Goal: Communication & Community: Answer question/provide support

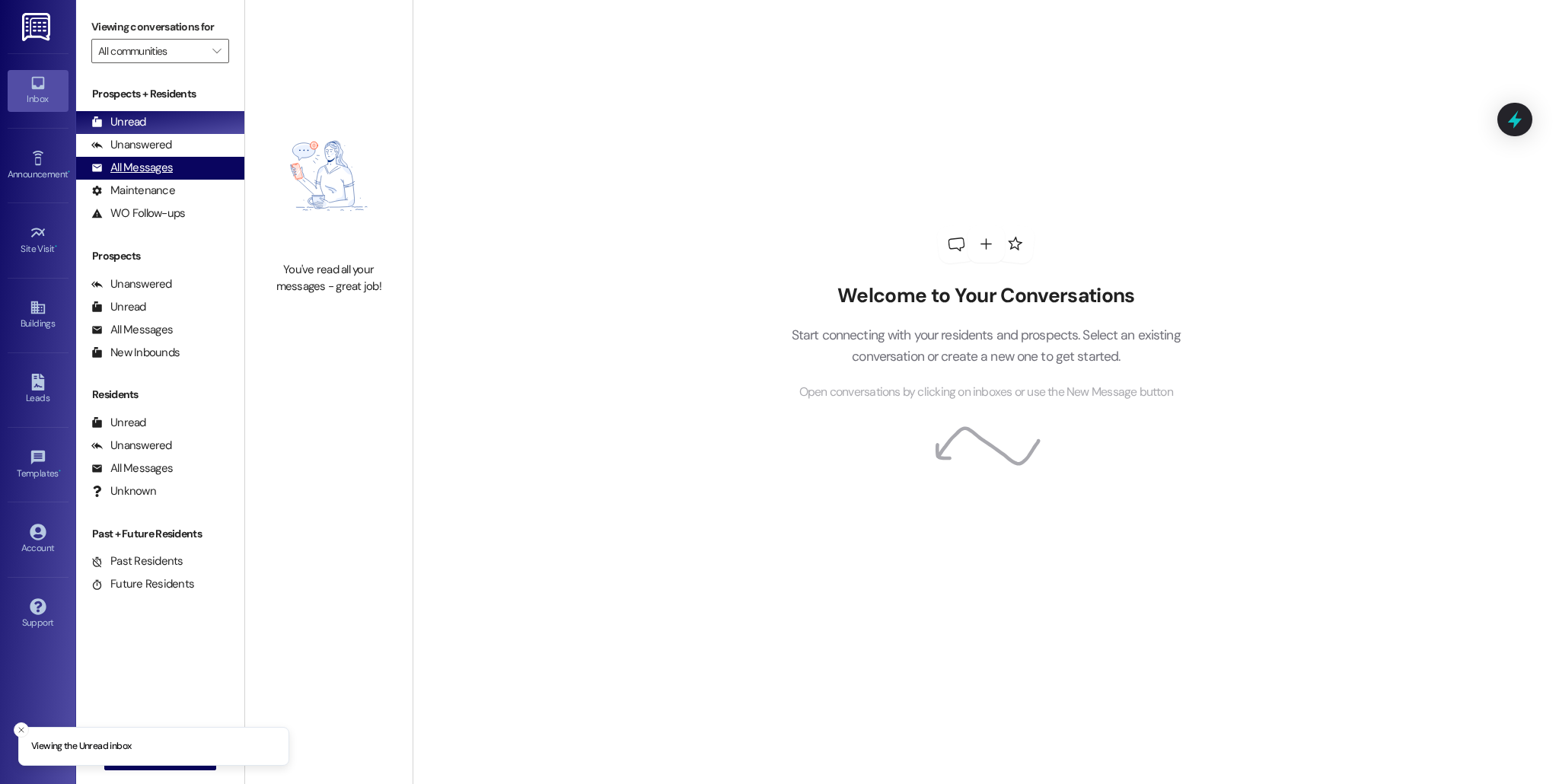
click at [192, 175] on div "All Messages (undefined)" at bounding box center [161, 168] width 168 height 23
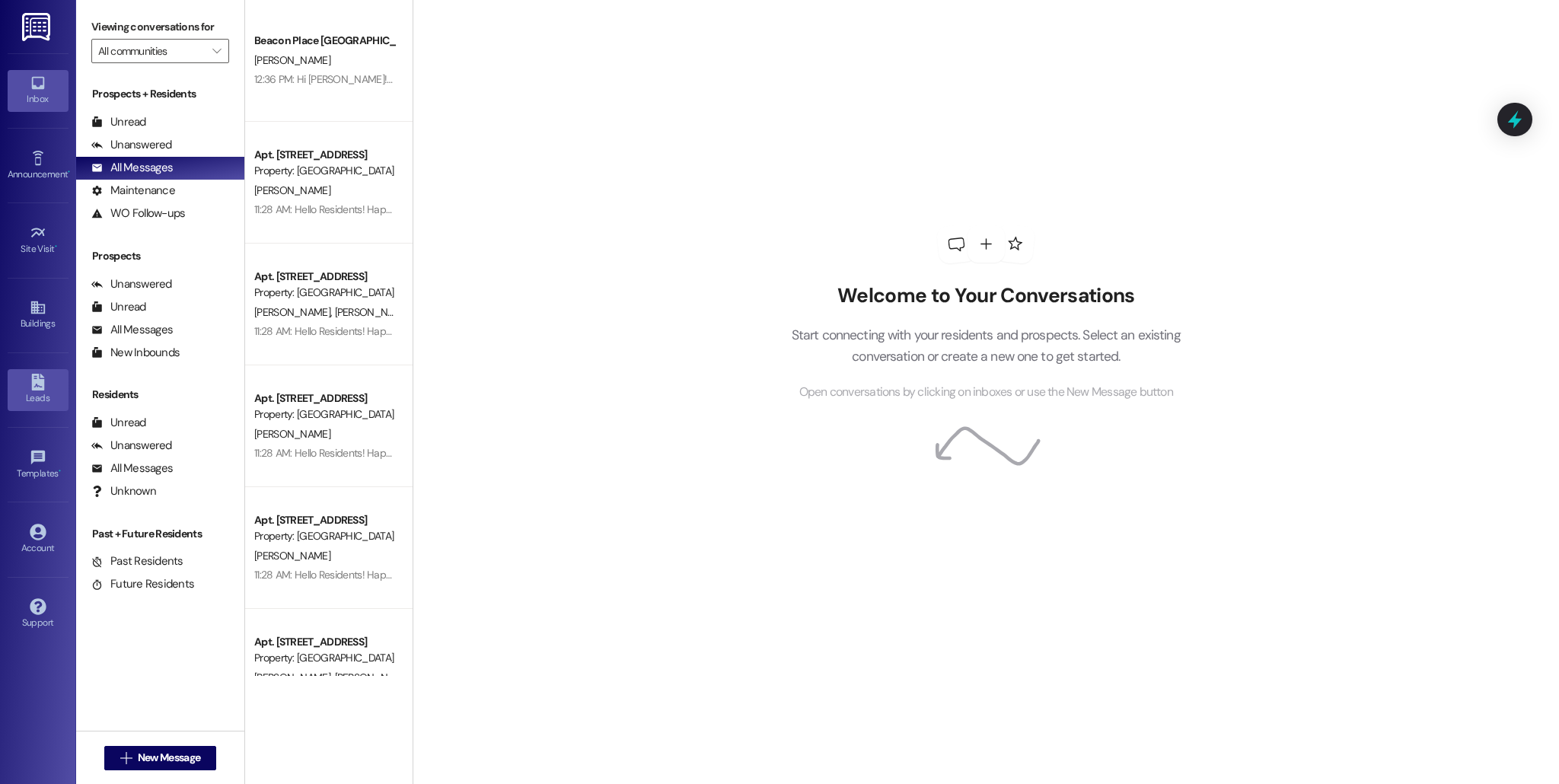
click at [40, 389] on icon at bounding box center [37, 382] width 13 height 17
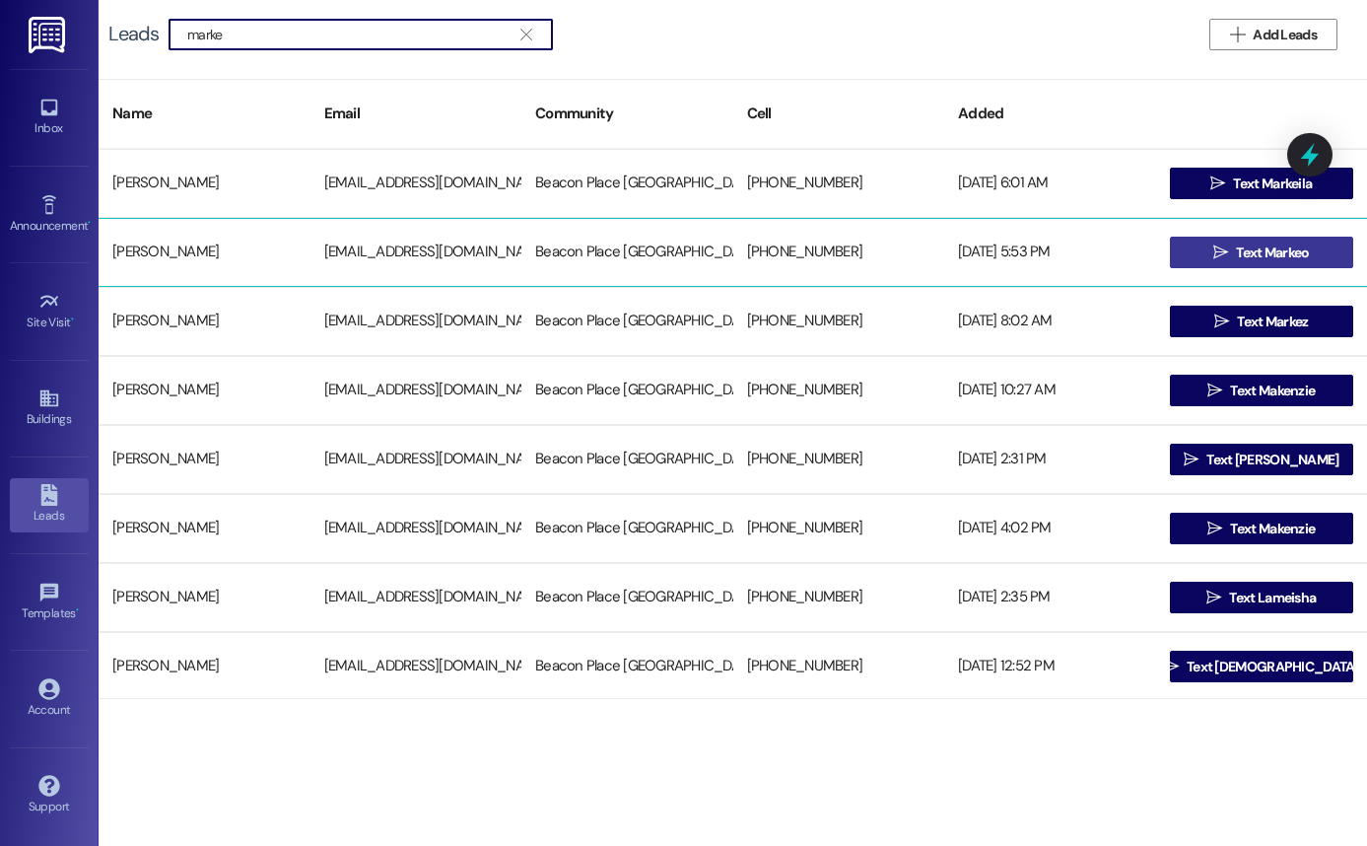
type input "marke"
click at [1288, 244] on span "Text Markeo" at bounding box center [1272, 252] width 73 height 21
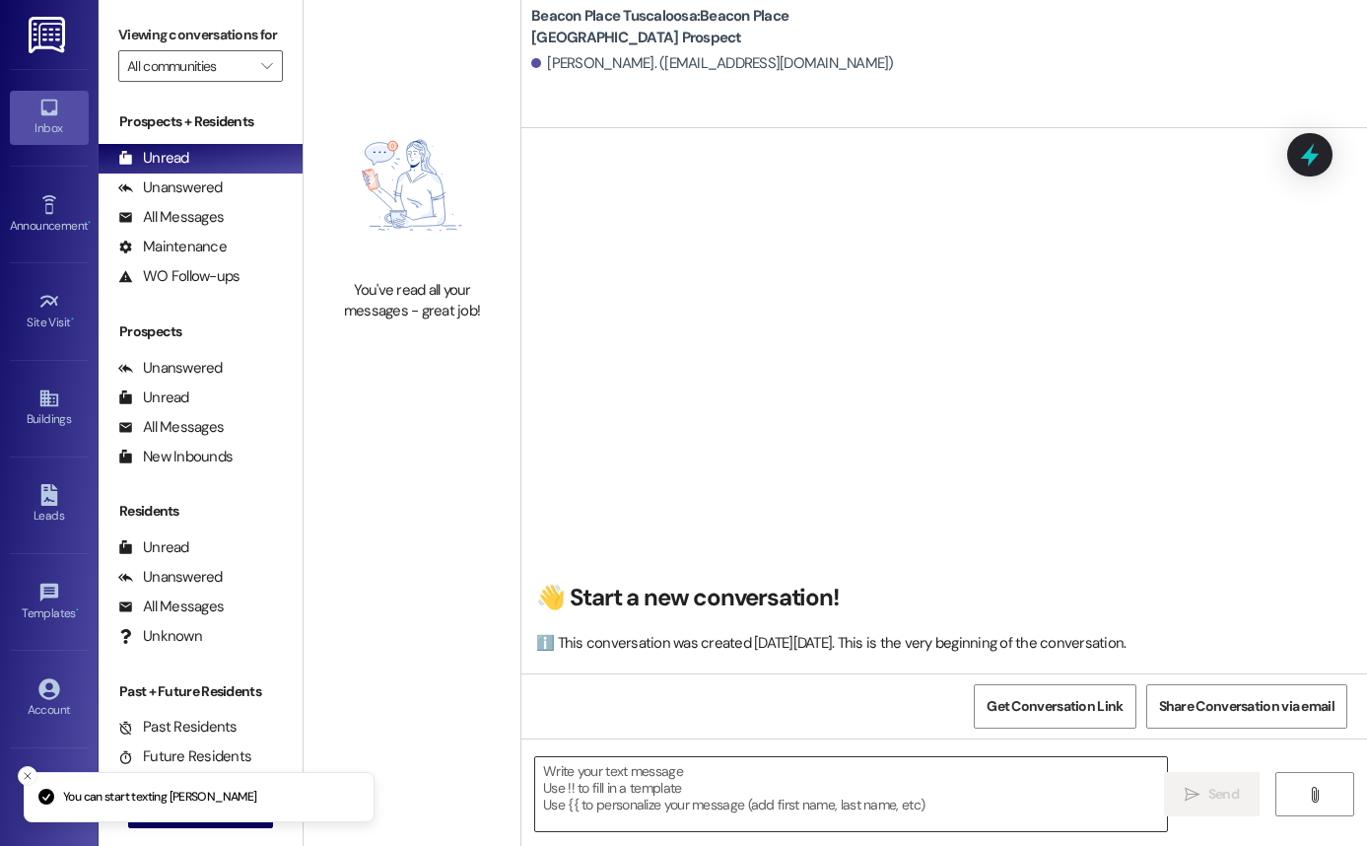
click at [734, 768] on textarea at bounding box center [851, 794] width 632 height 74
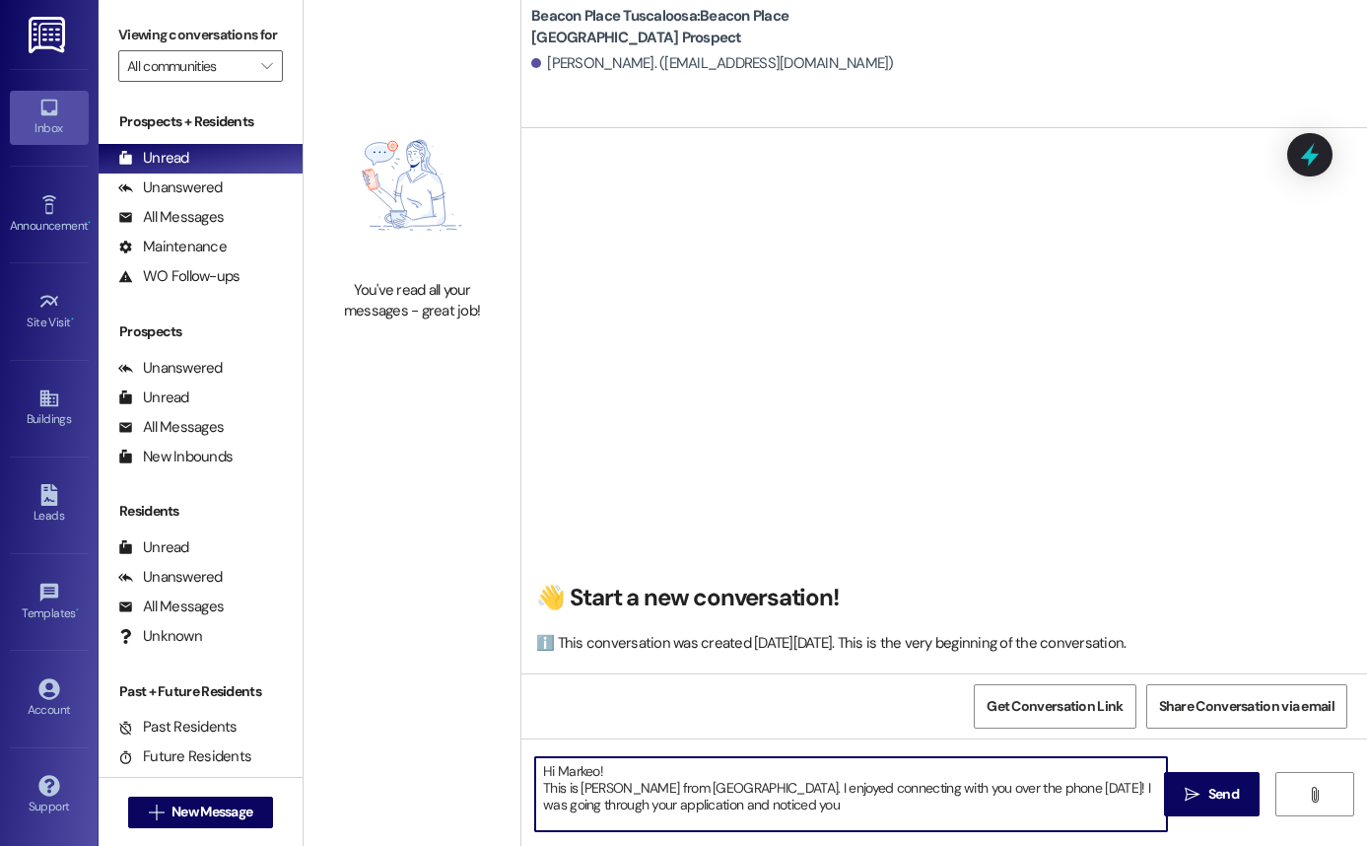
drag, startPoint x: 833, startPoint y: 811, endPoint x: 1123, endPoint y: 789, distance: 291.5
click at [1123, 789] on textarea "Hi Markeo! This is [PERSON_NAME] from [GEOGRAPHIC_DATA]. I enjoyed connecting w…" at bounding box center [851, 794] width 632 height 74
paste textarea "Your application has been processed, and we just need some follow-up items! I w…"
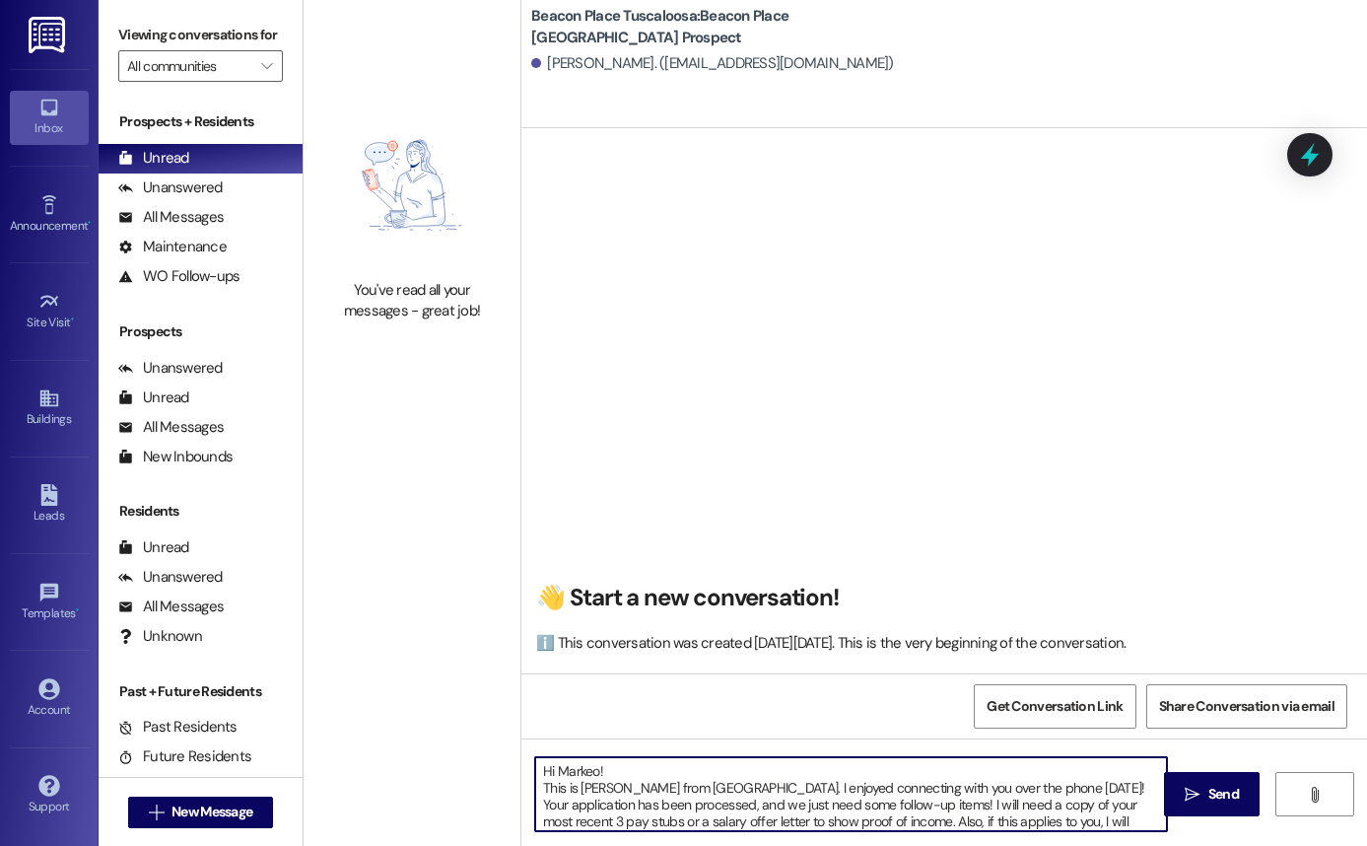
scroll to position [55, 0]
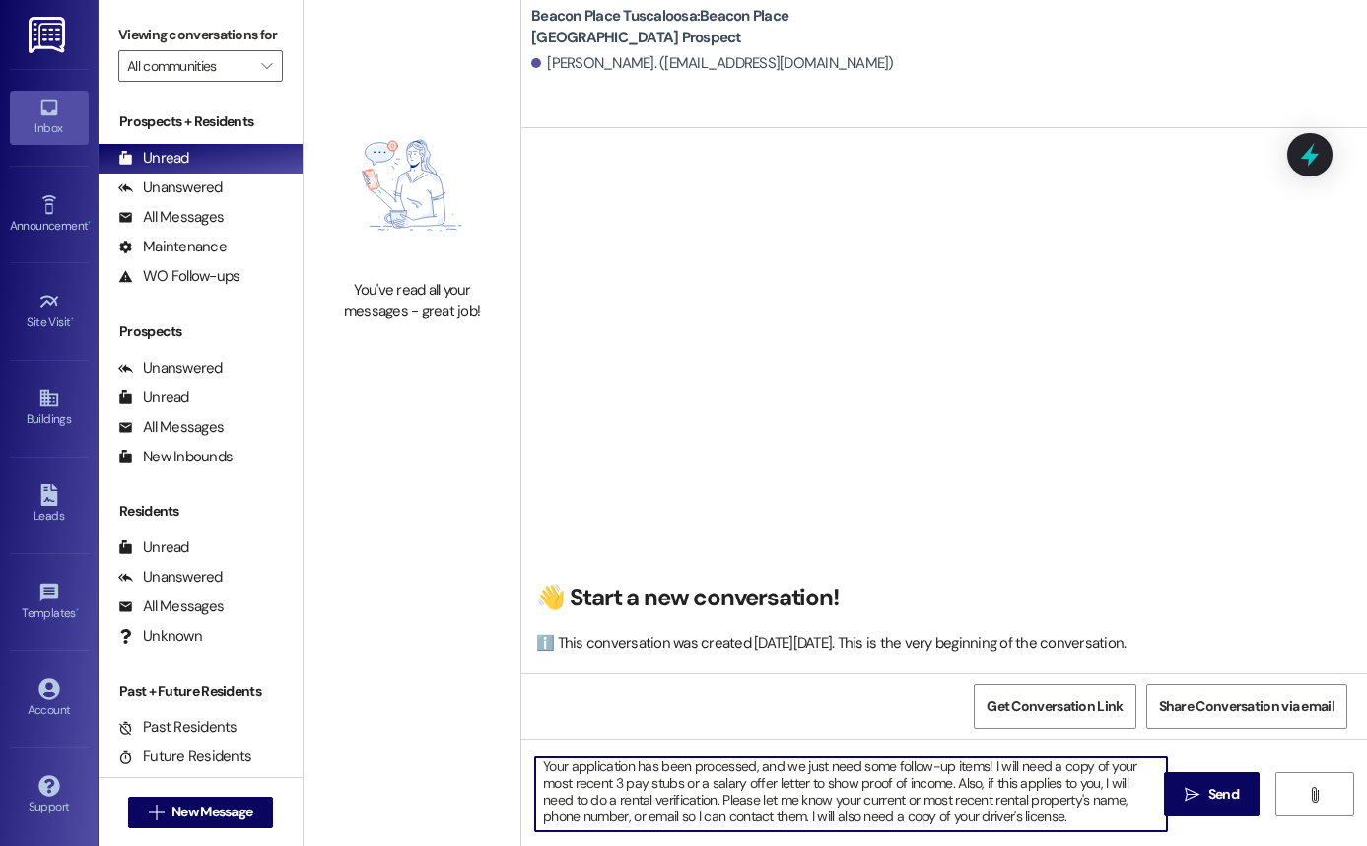
drag, startPoint x: 663, startPoint y: 785, endPoint x: 917, endPoint y: 772, distance: 253.6
click at [917, 772] on textarea "Hi Markeo! This is [PERSON_NAME] from [GEOGRAPHIC_DATA]. I enjoyed connecting w…" at bounding box center [851, 794] width 632 height 74
drag, startPoint x: 980, startPoint y: 788, endPoint x: 917, endPoint y: 768, distance: 65.4
click at [917, 768] on textarea "Hi Markeo! This is [PERSON_NAME] from [GEOGRAPHIC_DATA]. I enjoyed connecting w…" at bounding box center [851, 794] width 632 height 74
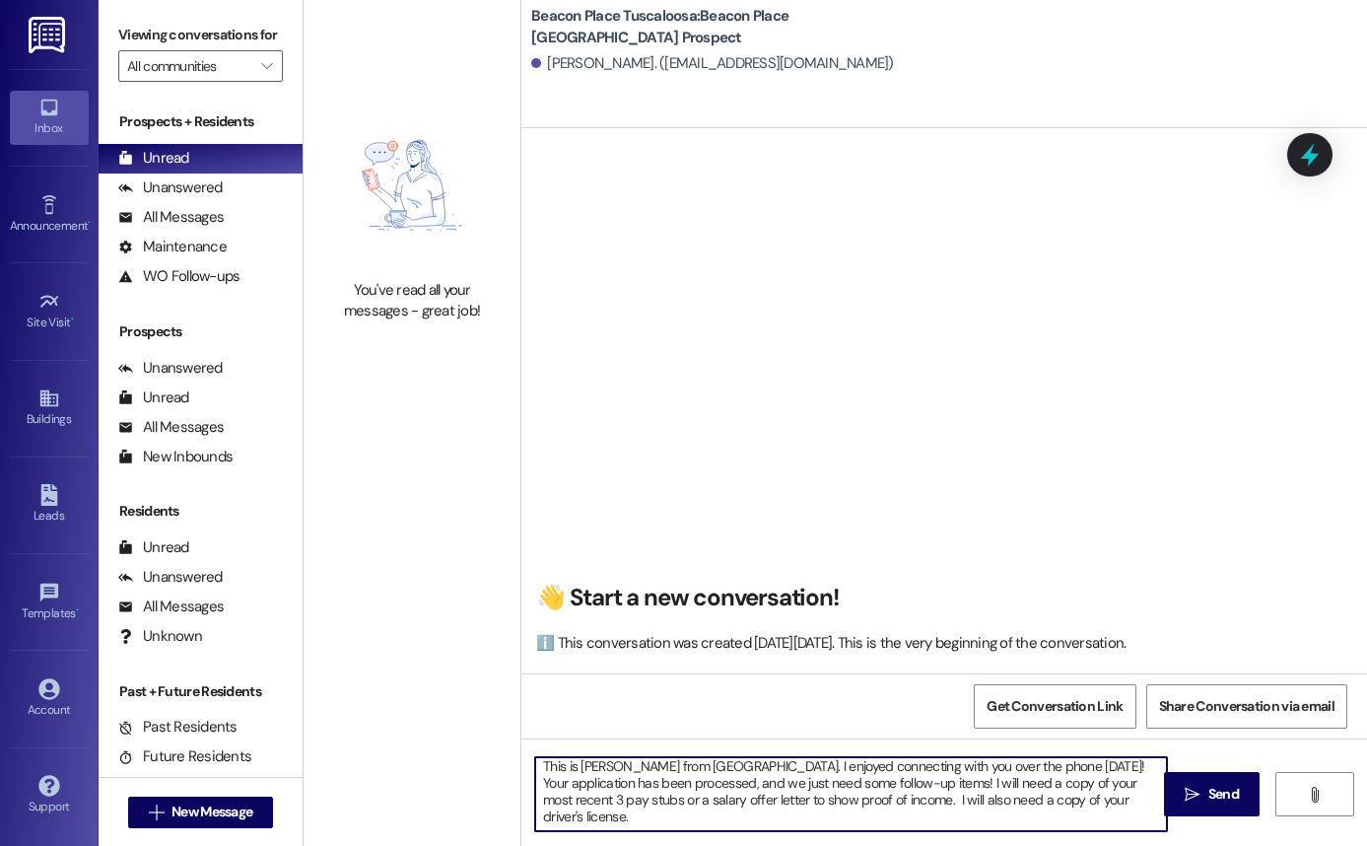
click at [853, 799] on textarea "Hi Markeo! This is [PERSON_NAME] from [GEOGRAPHIC_DATA]. I enjoyed connecting w…" at bounding box center [851, 794] width 632 height 74
type textarea "Hi Markeo! This is [PERSON_NAME] from [GEOGRAPHIC_DATA]. I enjoyed connecting w…"
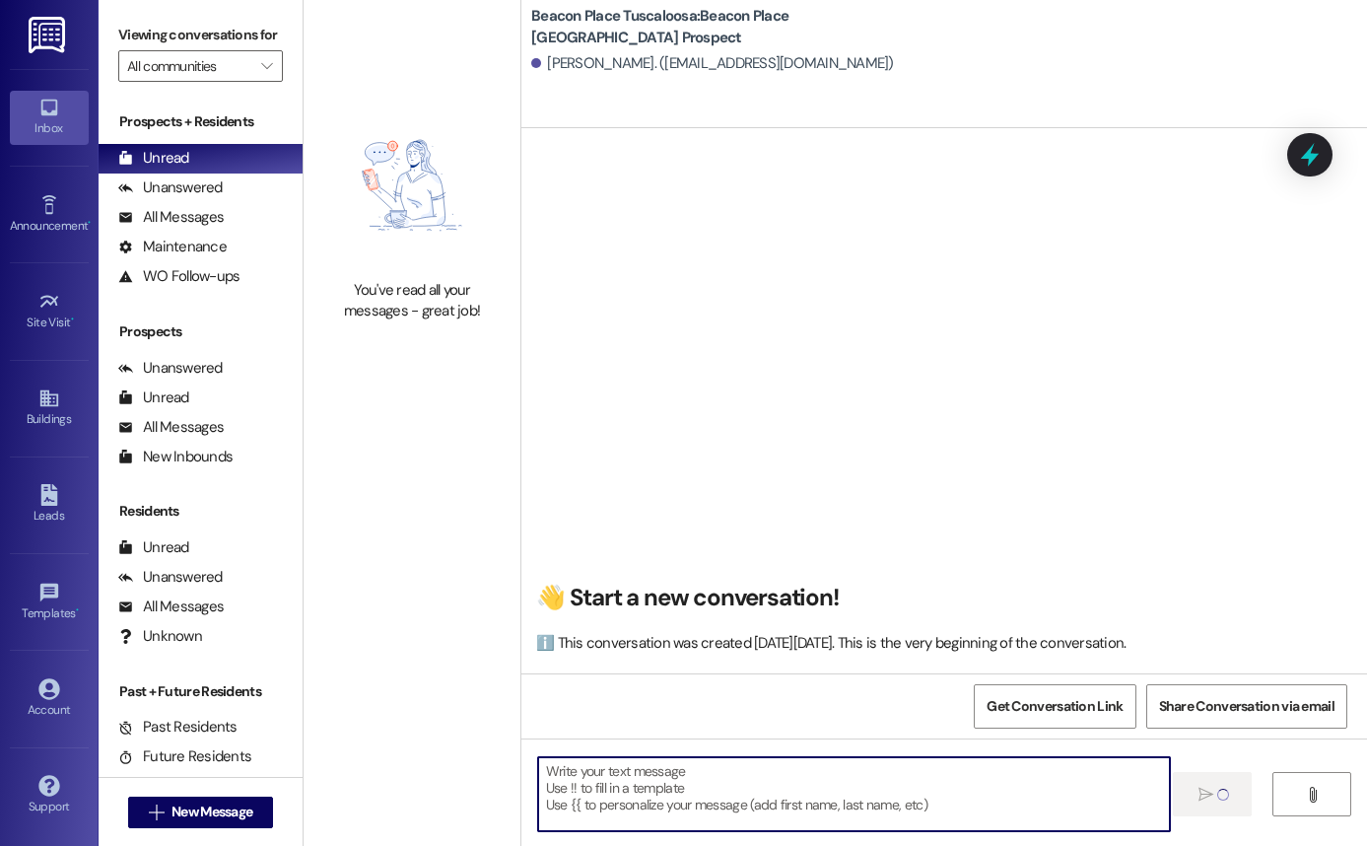
scroll to position [0, 0]
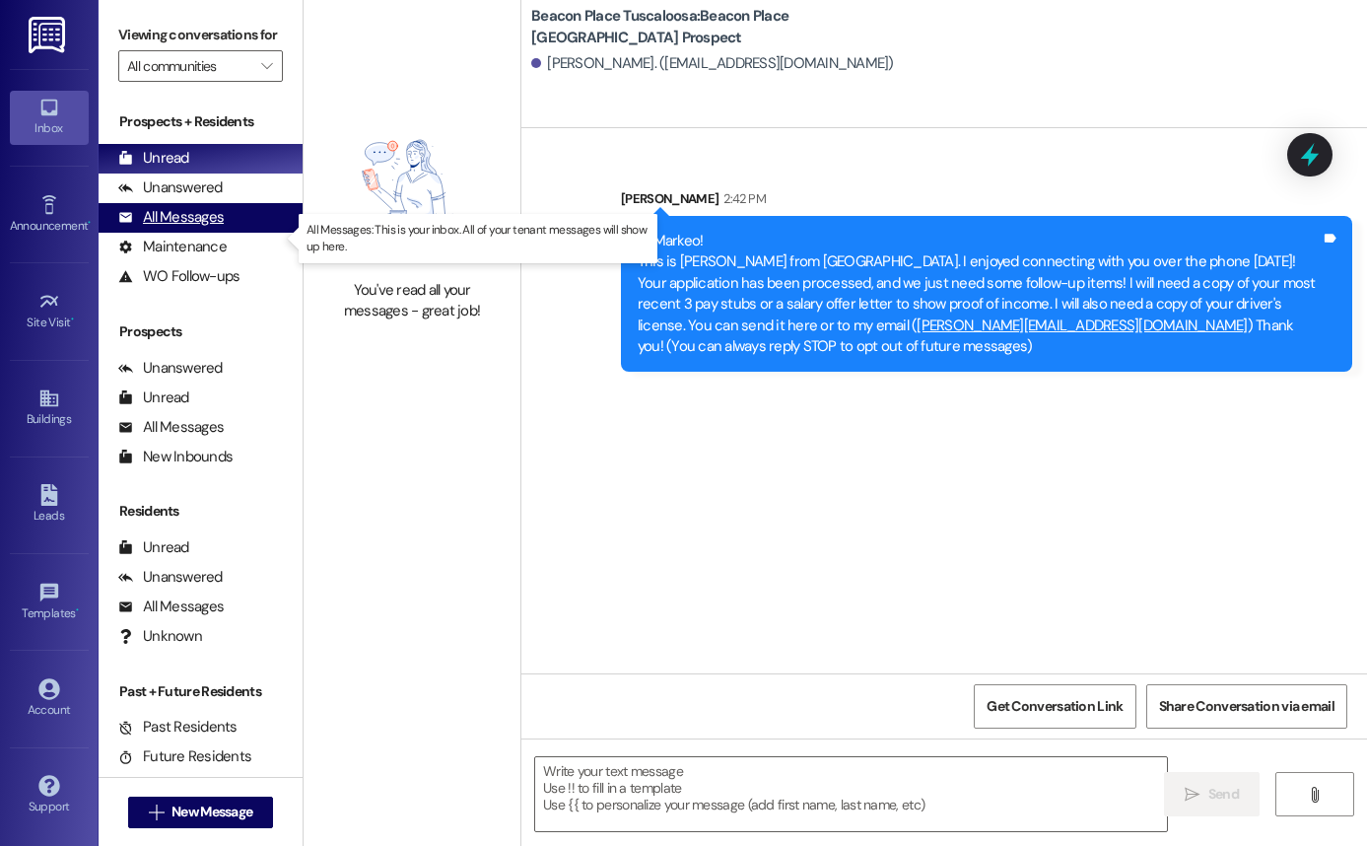
click at [194, 228] on div "All Messages" at bounding box center [170, 217] width 105 height 21
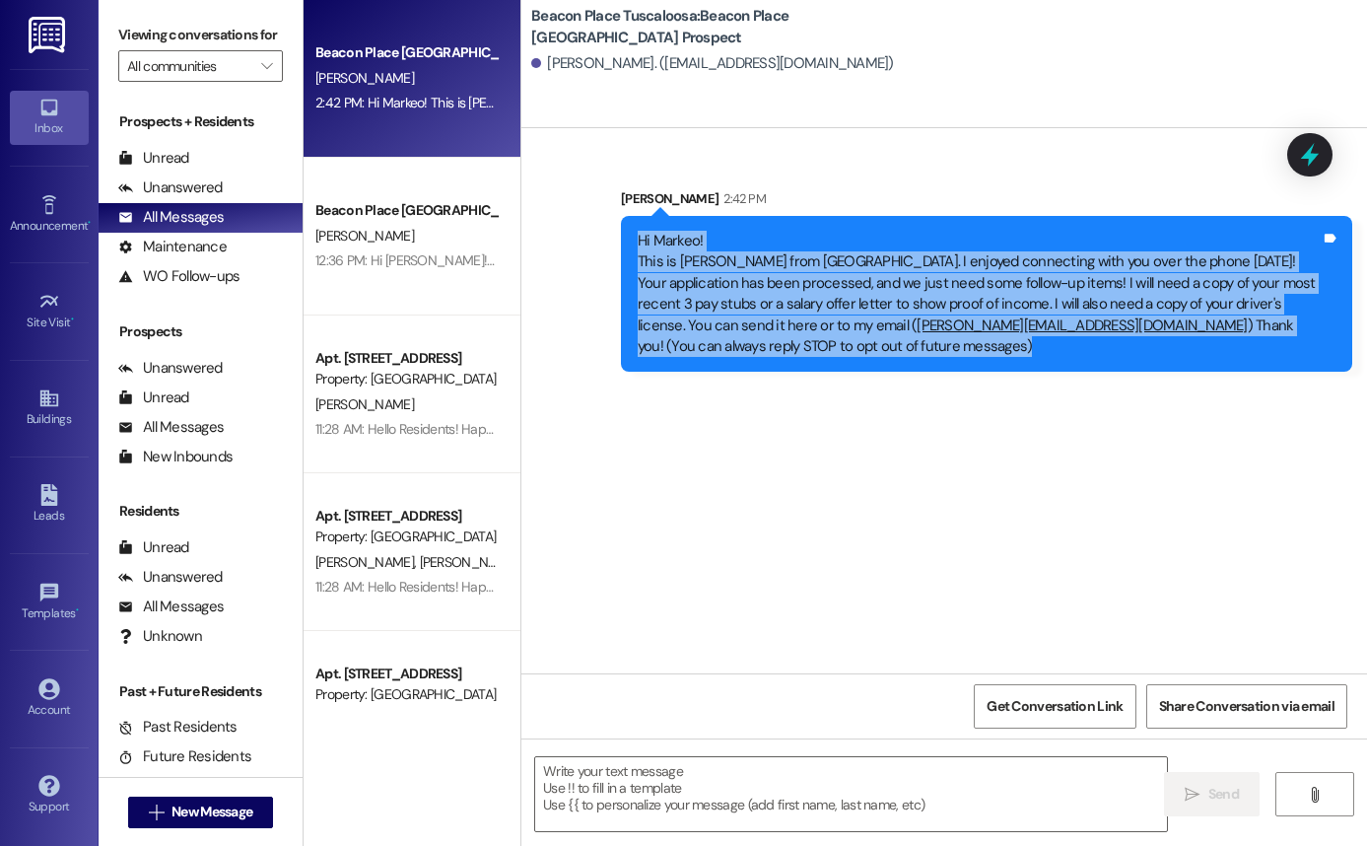
drag, startPoint x: 629, startPoint y: 241, endPoint x: 779, endPoint y: 376, distance: 201.7
click at [779, 376] on div "Sent via SMS [PERSON_NAME] 2:42 PM Hi Markeo! This is [PERSON_NAME] from [GEOGR…" at bounding box center [986, 279] width 761 height 213
copy div "Hi Markeo! This is [PERSON_NAME] from [GEOGRAPHIC_DATA]. I enjoyed connecting w…"
